Goal: Navigation & Orientation: Find specific page/section

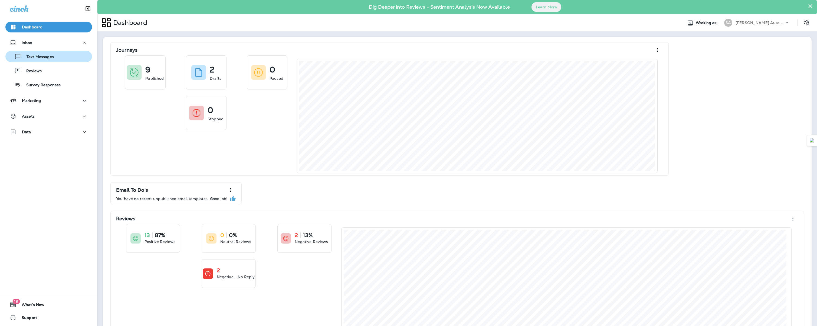
click at [51, 56] on p "Text Messages" at bounding box center [37, 57] width 33 height 5
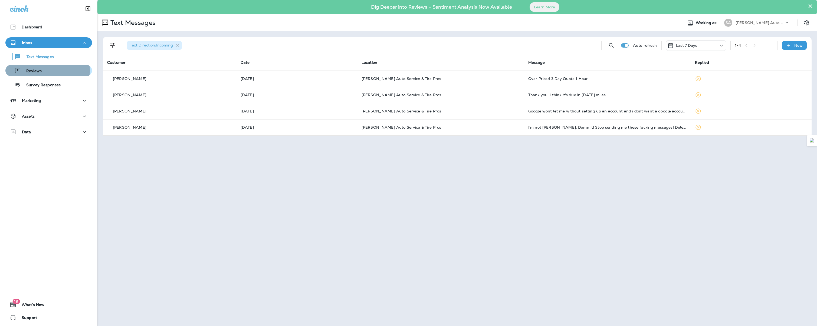
click at [38, 71] on p "Reviews" at bounding box center [31, 71] width 21 height 5
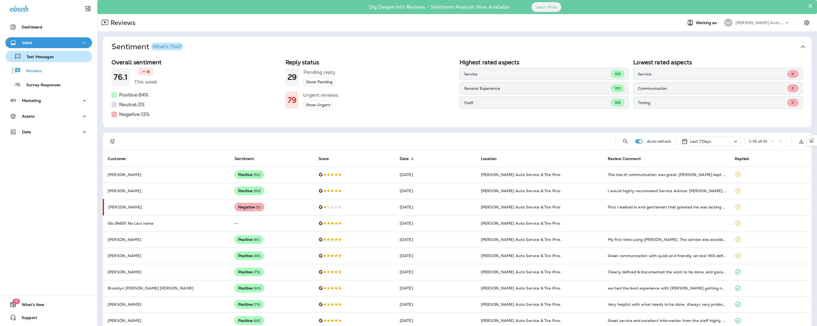
click at [44, 54] on div "Text Messages" at bounding box center [31, 56] width 46 height 8
